Goal: Task Accomplishment & Management: Use online tool/utility

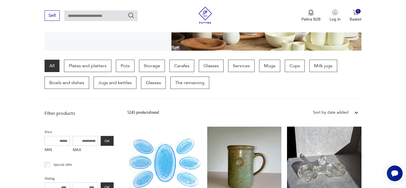
scroll to position [126, 0]
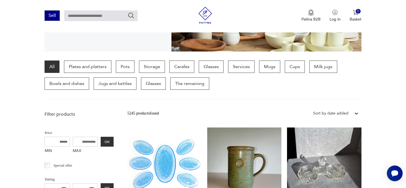
click at [54, 17] on font "Sell" at bounding box center [51, 15] width 7 height 6
